Goal: Use online tool/utility: Utilize a website feature to perform a specific function

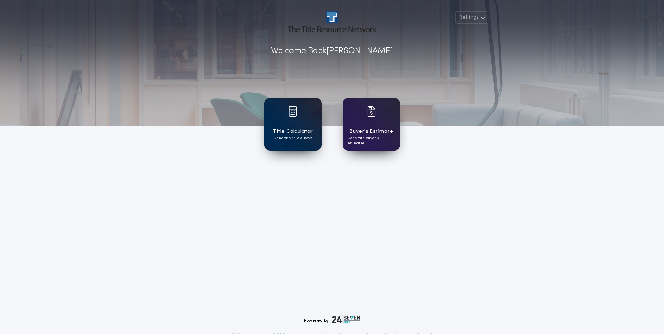
click at [307, 142] on div "Title Calculator Generate title quotes" at bounding box center [292, 124] width 57 height 53
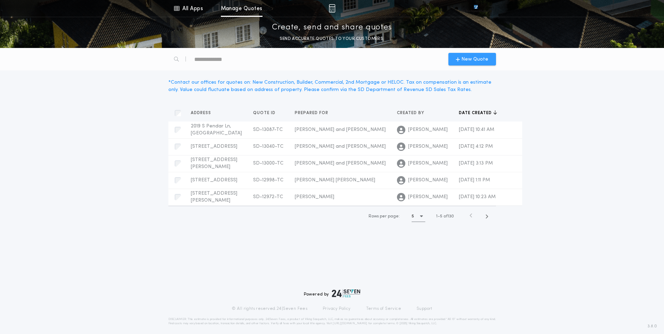
click at [469, 64] on div "New Quote" at bounding box center [472, 59] width 48 height 13
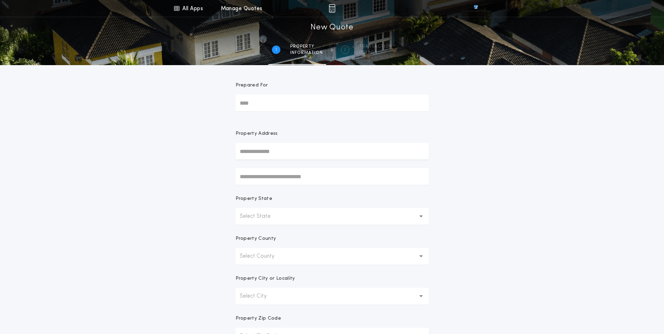
click at [383, 97] on input "Prepared For" at bounding box center [332, 103] width 193 height 17
type input "**********"
type input "*"
click at [289, 164] on button "[STREET_ADDRESS][PERSON_NAME]" at bounding box center [332, 165] width 193 height 11
type input "**********"
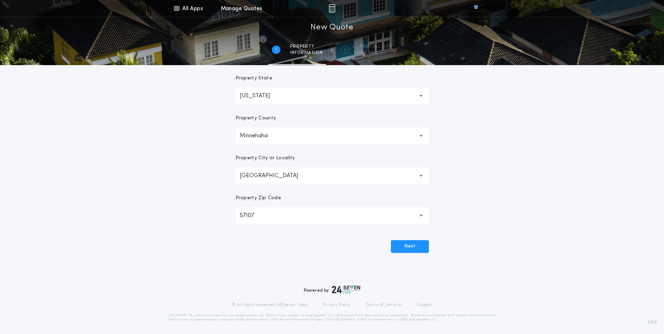
scroll to position [122, 0]
click at [407, 241] on button "Next" at bounding box center [410, 244] width 38 height 13
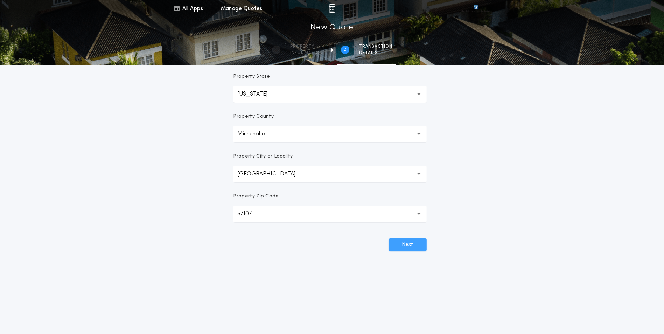
scroll to position [0, 0]
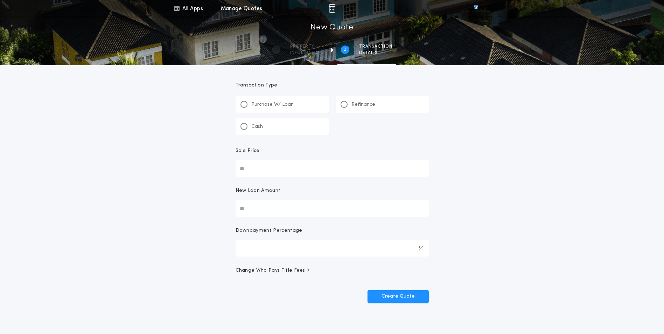
click at [391, 104] on div "Refinance" at bounding box center [382, 104] width 93 height 17
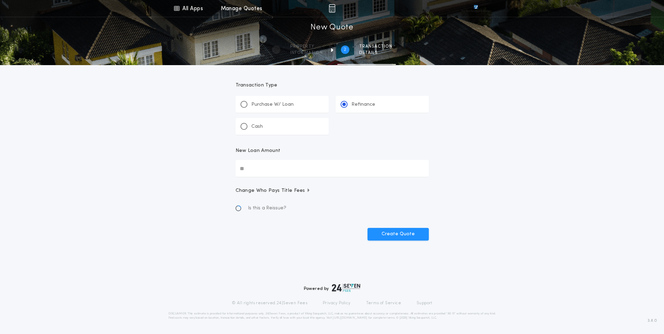
click at [277, 166] on input "New Loan Amount" at bounding box center [332, 168] width 193 height 17
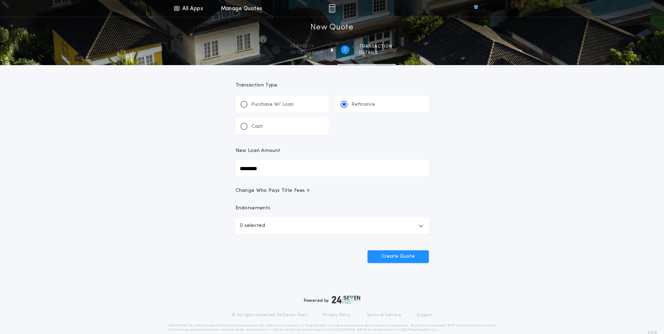
type input "********"
click at [273, 229] on button "0 selected" at bounding box center [332, 225] width 193 height 17
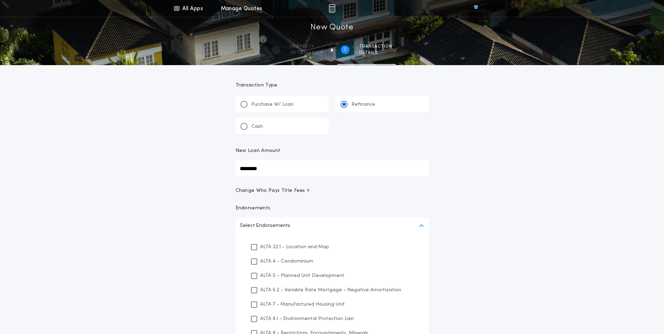
click at [304, 250] on p "ALTA 22.1 - Location and Map" at bounding box center [294, 246] width 69 height 7
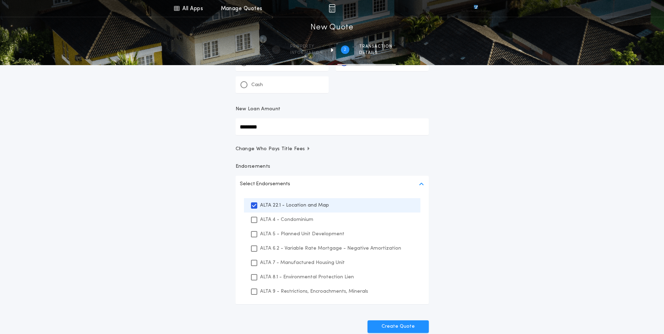
scroll to position [105, 0]
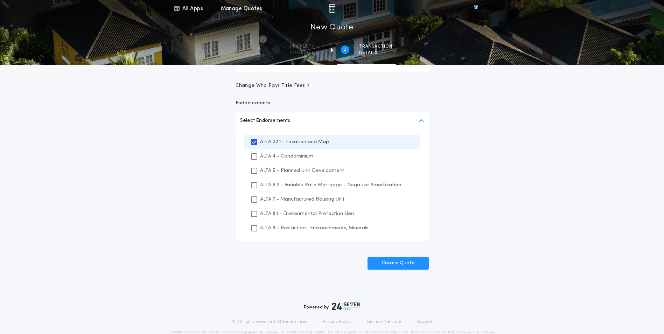
click at [275, 214] on p "ALTA 8.1 - Environmental Protection Lien" at bounding box center [307, 213] width 94 height 7
click at [280, 230] on p "ALTA 9 - Restrictions, Encroachments, Minerals" at bounding box center [314, 227] width 108 height 7
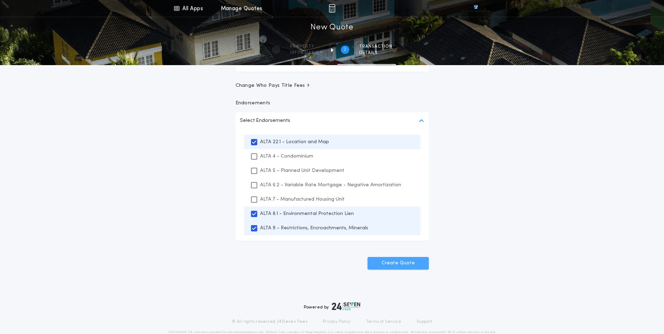
click at [402, 259] on button "Create Quote" at bounding box center [398, 263] width 61 height 13
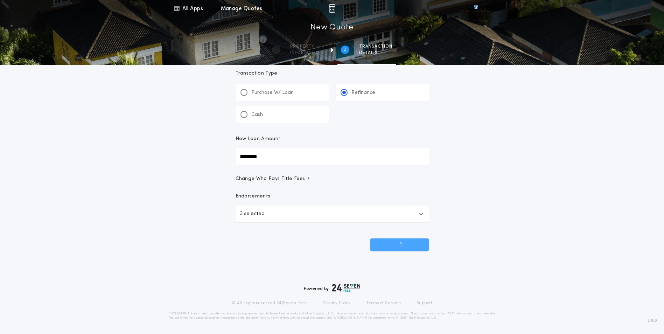
scroll to position [12, 0]
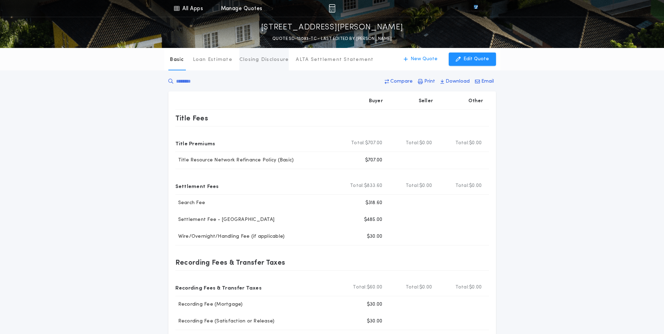
click at [247, 61] on p "Closing Disclosure" at bounding box center [264, 59] width 50 height 7
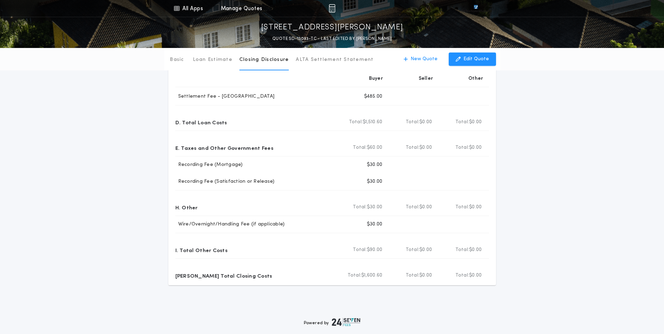
scroll to position [105, 0]
